Goal: Book appointment/travel/reservation

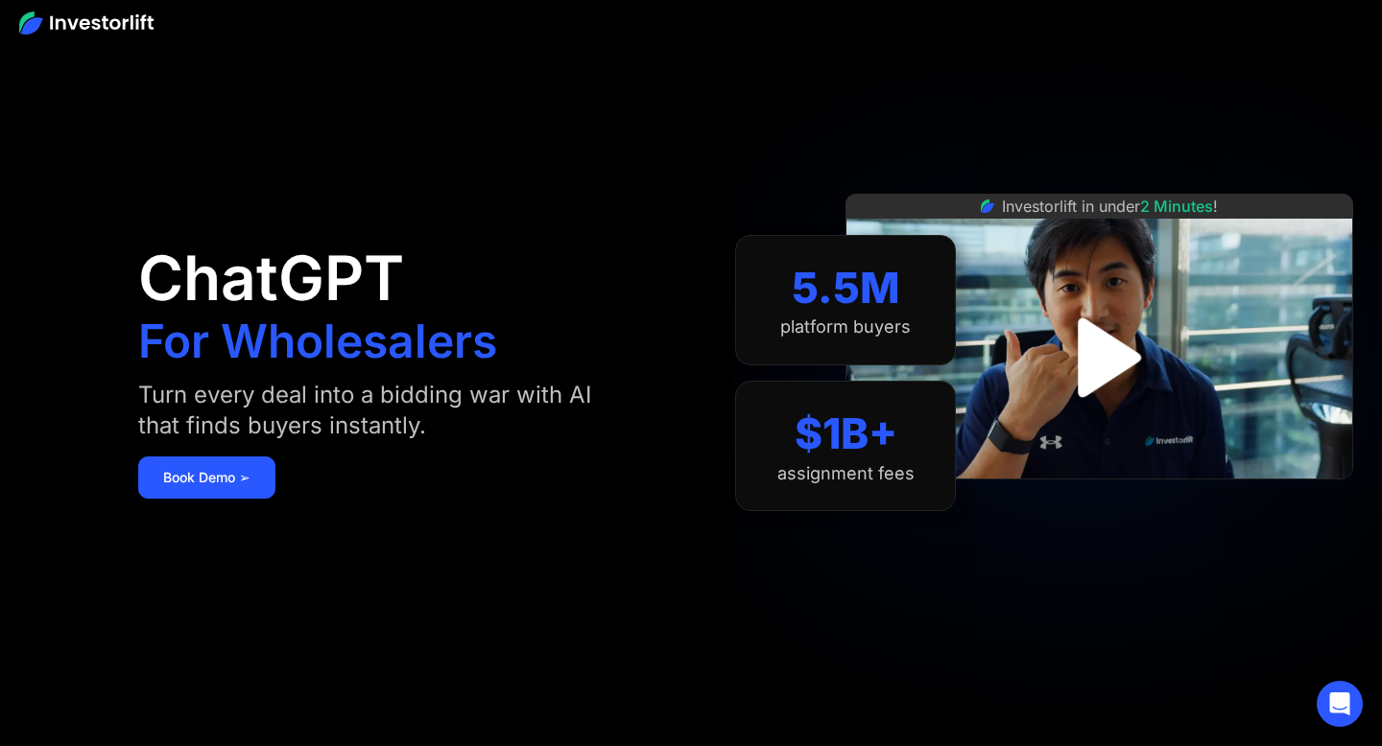
click at [1073, 354] on img "open lightbox" at bounding box center [1100, 358] width 144 height 144
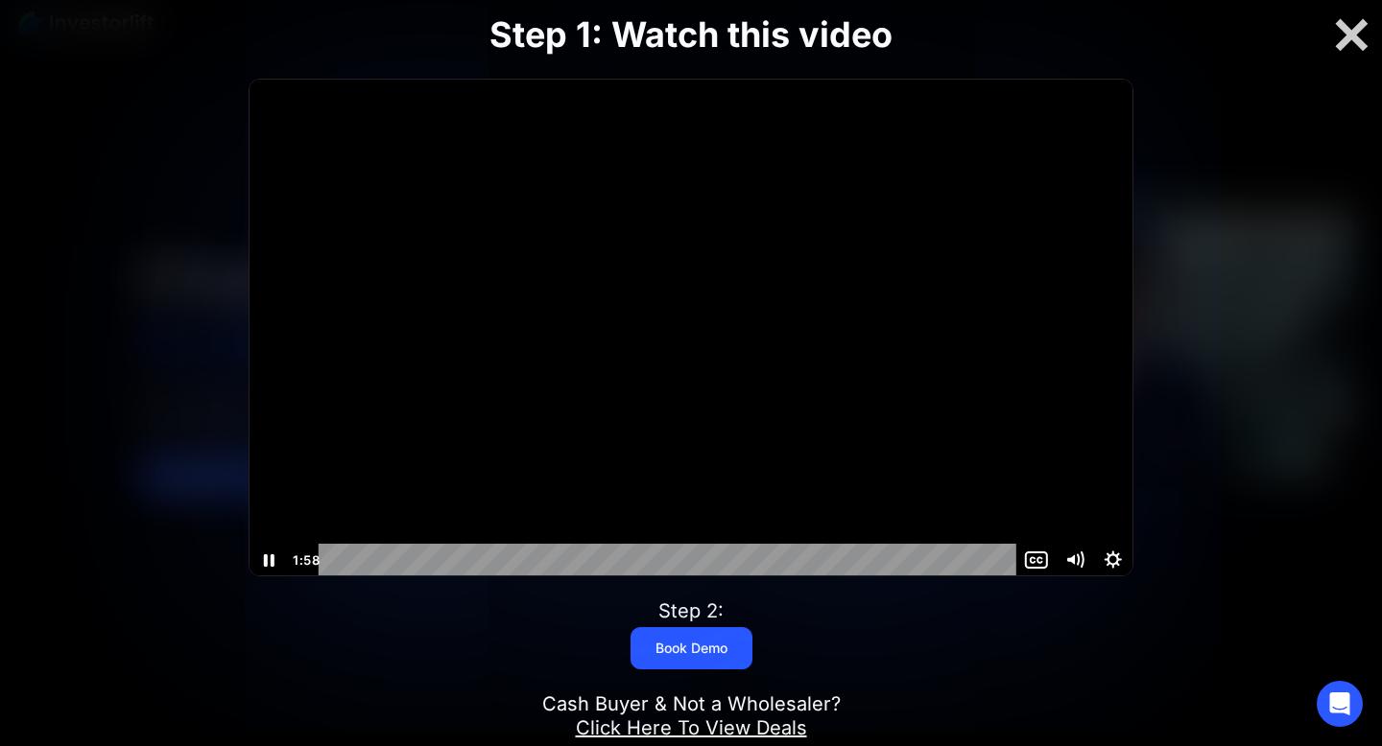
click at [1036, 563] on icon "Show captions menu" at bounding box center [1036, 560] width 38 height 33
click at [1033, 493] on label "English" at bounding box center [1036, 488] width 192 height 34
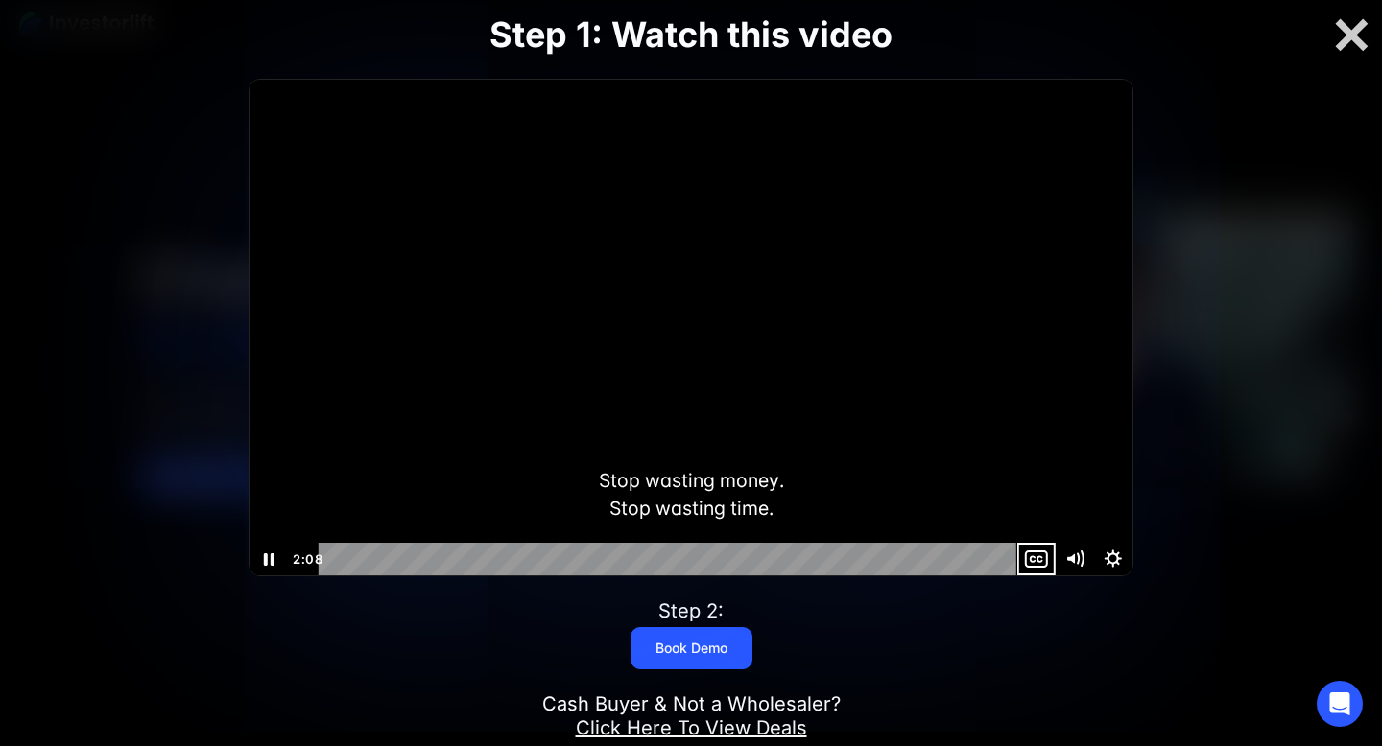
click at [1033, 556] on icon "Show captions menu" at bounding box center [1032, 559] width 5 height 6
click at [1017, 457] on label "Off" at bounding box center [1036, 454] width 192 height 34
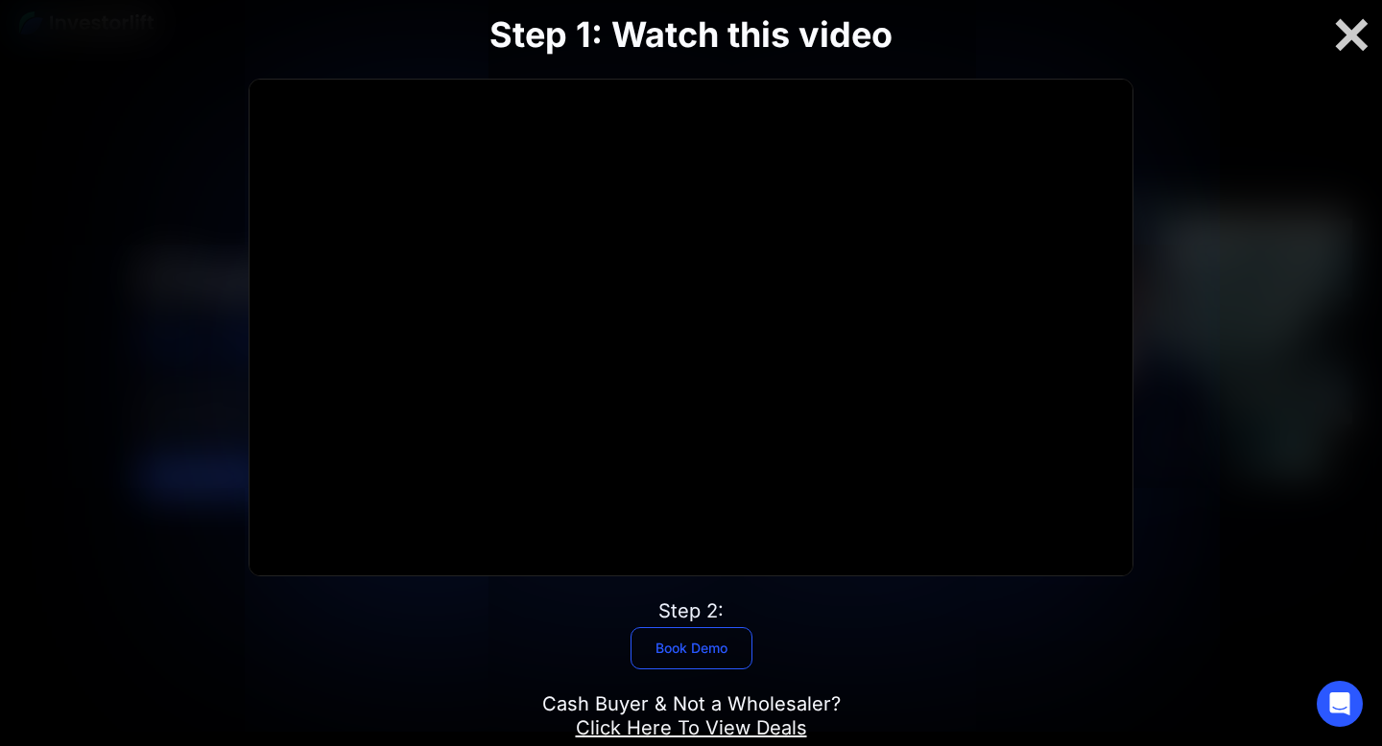
click at [705, 633] on link "Book Demo" at bounding box center [691, 648] width 122 height 42
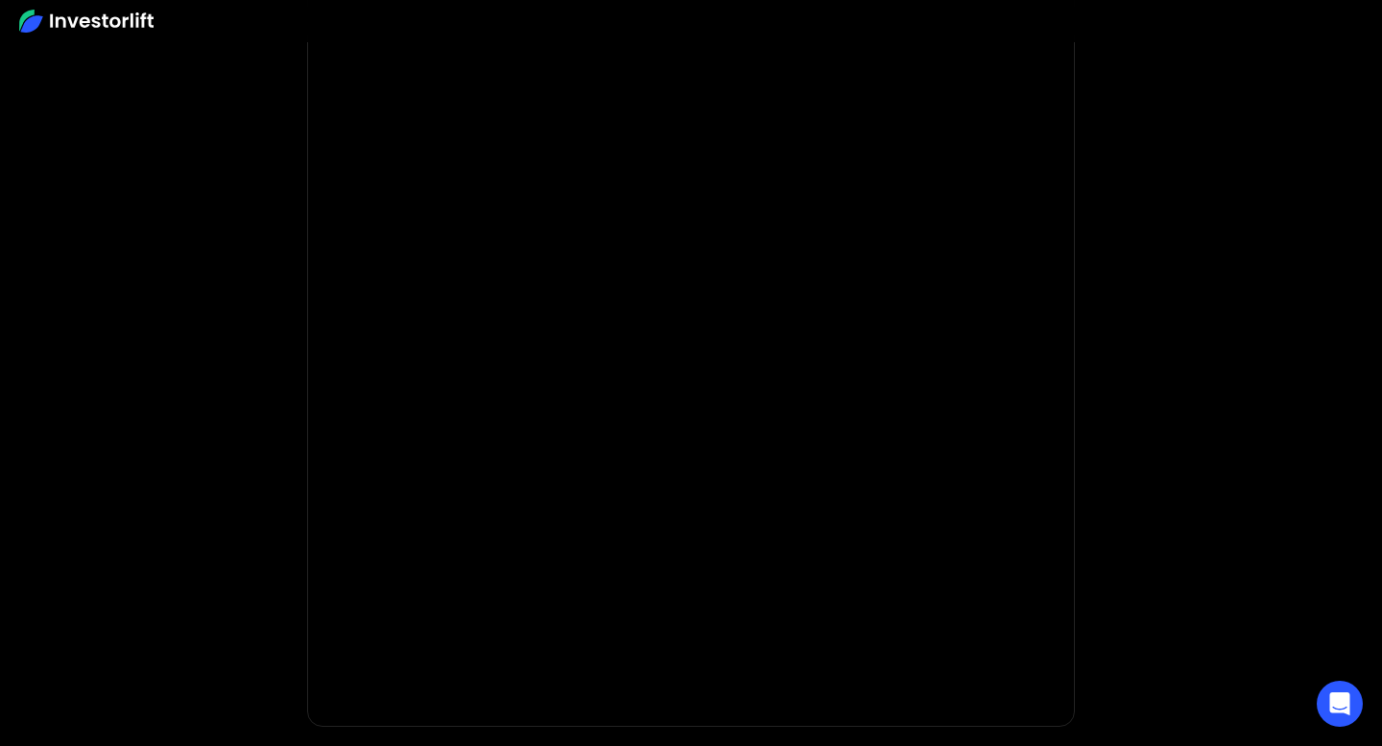
scroll to position [156, 0]
